Goal: Task Accomplishment & Management: Use online tool/utility

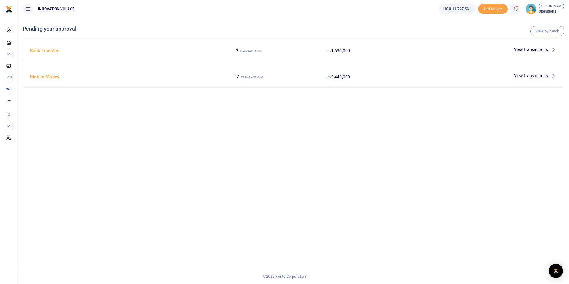
click at [343, 53] on span "9,440,000" at bounding box center [340, 50] width 19 height 5
click at [529, 76] on span "View transactions" at bounding box center [531, 75] width 34 height 7
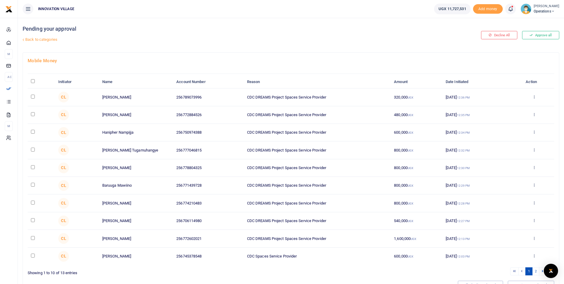
click at [32, 222] on input "checkbox" at bounding box center [33, 220] width 4 height 4
checkbox input "true"
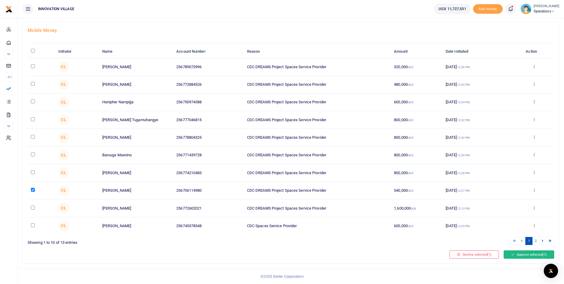
click at [518, 256] on button "Approve selected (1)" at bounding box center [529, 254] width 51 height 8
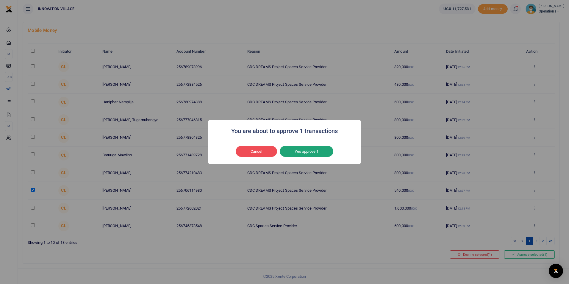
click at [312, 151] on button "Yes approve 1" at bounding box center [307, 151] width 54 height 11
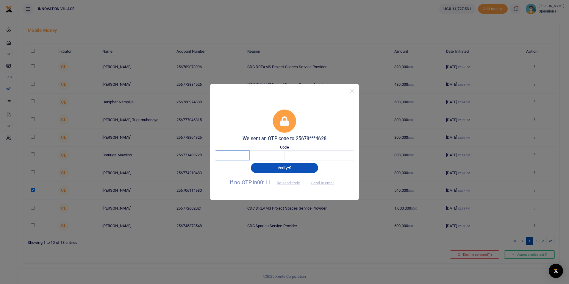
click at [234, 155] on input "text" at bounding box center [232, 155] width 35 height 10
type input "3"
type input "4"
type input "6"
type input "8"
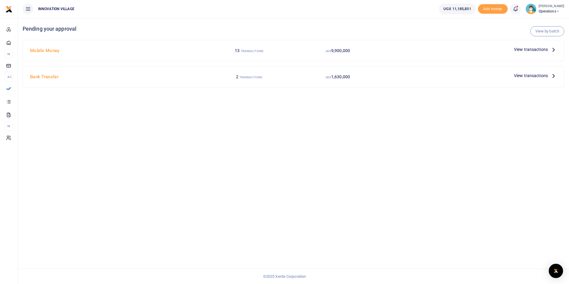
click at [534, 49] on span "View transactions" at bounding box center [531, 49] width 34 height 7
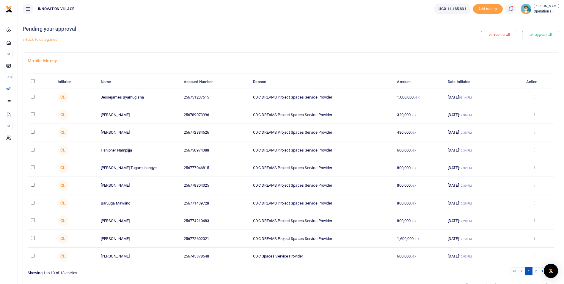
click at [34, 96] on input "checkbox" at bounding box center [33, 97] width 4 height 4
checkbox input "true"
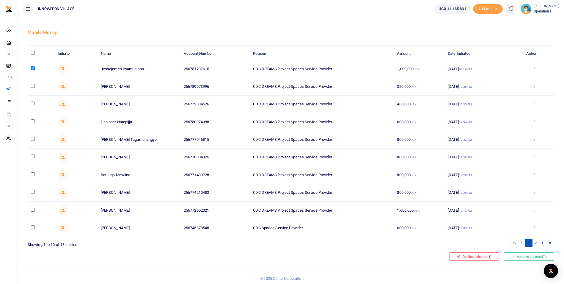
scroll to position [30, 0]
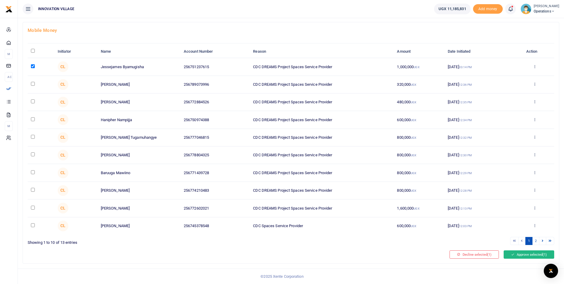
click at [527, 253] on button "Approve selected (1)" at bounding box center [529, 254] width 51 height 8
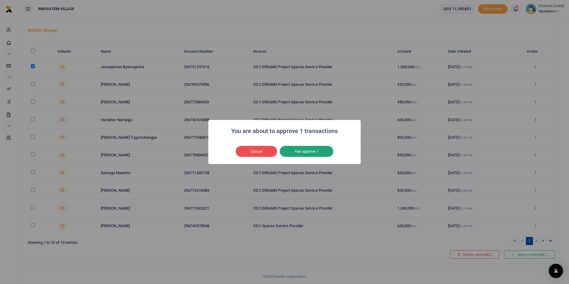
click at [309, 153] on button "Yes approve 1" at bounding box center [307, 151] width 54 height 11
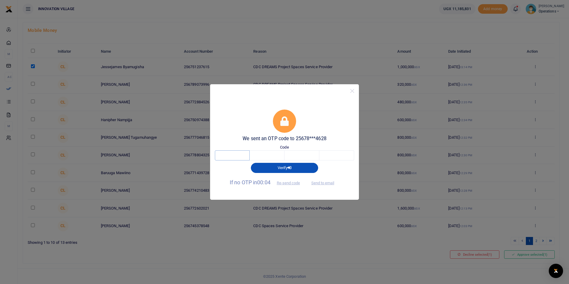
click at [233, 156] on input "text" at bounding box center [232, 155] width 35 height 10
type input "4"
type input "3"
type input "9"
type input "6"
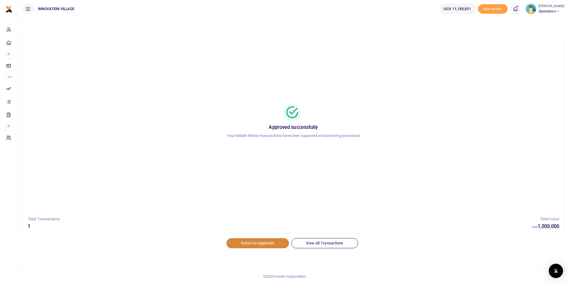
click at [279, 242] on link "Return to Approvals" at bounding box center [257, 243] width 62 height 10
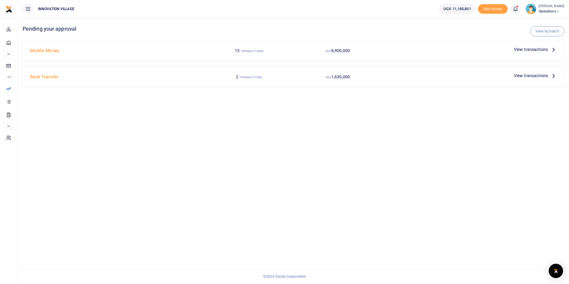
click at [527, 75] on span "View transactions" at bounding box center [531, 75] width 34 height 7
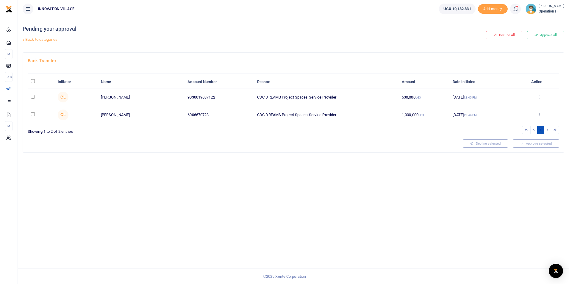
click at [32, 115] on input "checkbox" at bounding box center [33, 114] width 4 height 4
checkbox input "true"
click at [482, 140] on button "Decline selected (1)" at bounding box center [478, 143] width 49 height 8
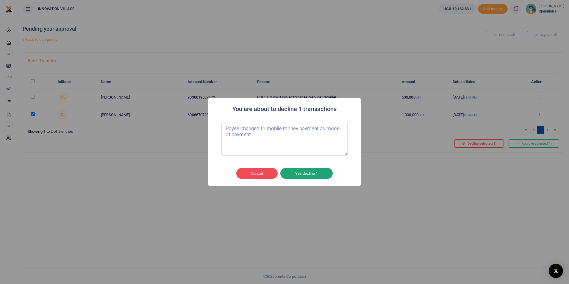
type textarea "Payee changed to mobile money payment as mode of payment"
click at [321, 171] on button "Yes decline 1" at bounding box center [306, 173] width 52 height 11
